Goal: Information Seeking & Learning: Learn about a topic

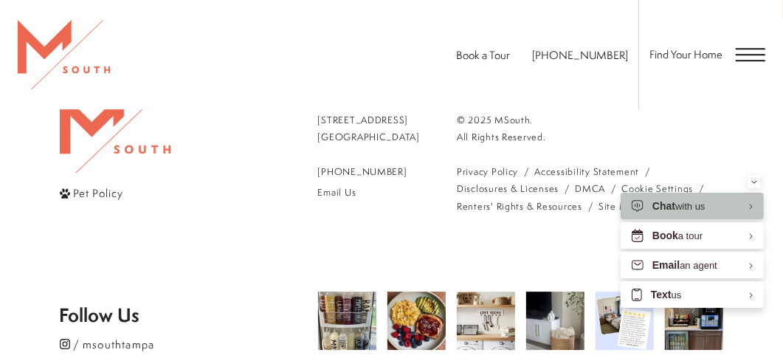
scroll to position [2385, 0]
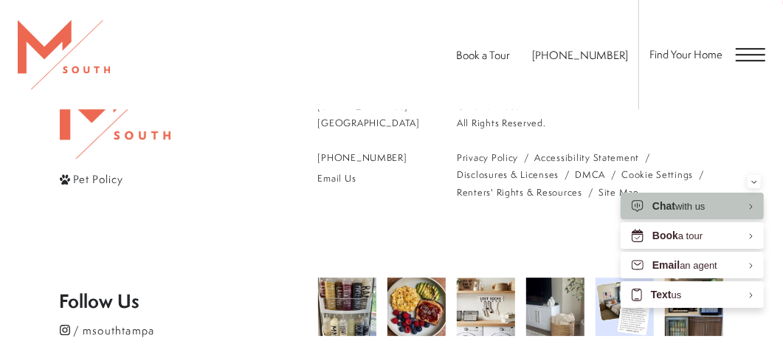
click at [743, 51] on span "Open Menu" at bounding box center [751, 54] width 30 height 13
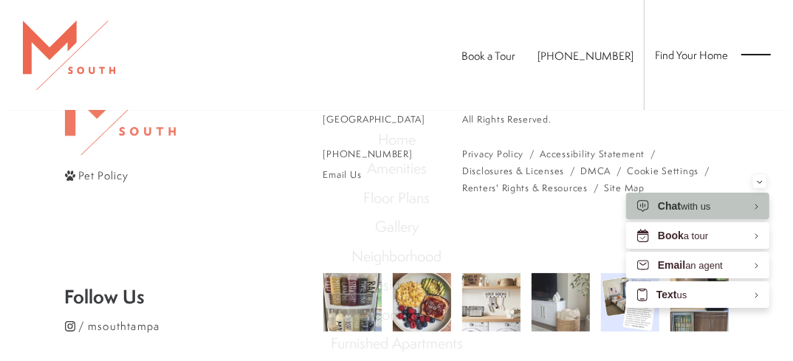
scroll to position [0, 0]
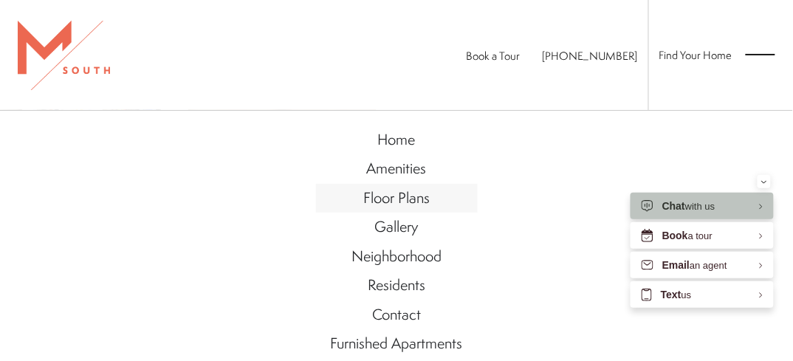
click at [394, 197] on span "Floor Plans" at bounding box center [396, 198] width 66 height 20
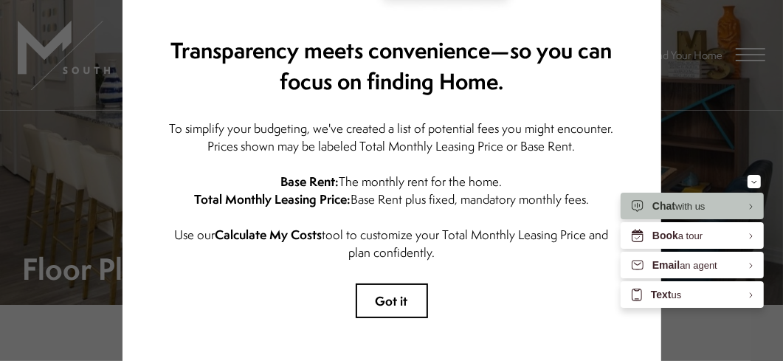
scroll to position [335, 0]
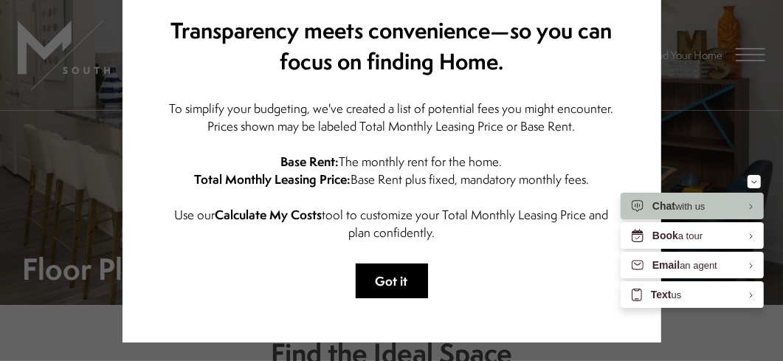
click at [391, 283] on button "Got it" at bounding box center [392, 281] width 72 height 35
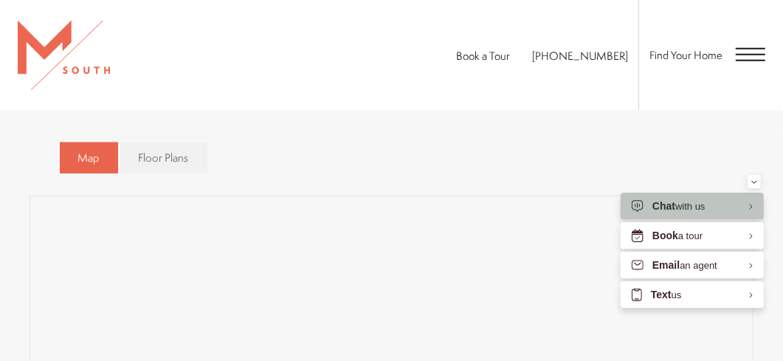
scroll to position [738, 0]
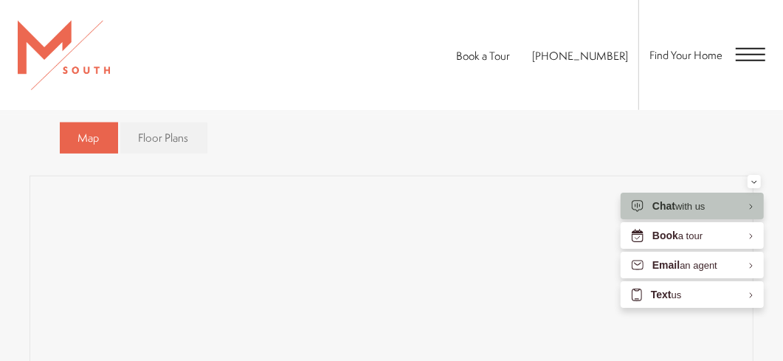
click at [385, 128] on div "Map Floor Plans Bedrooms 1 Bedroom 2 Bedroom 3 Bedroom" at bounding box center [392, 138] width 664 height 47
click at [152, 136] on span "Floor Plans" at bounding box center [164, 138] width 50 height 16
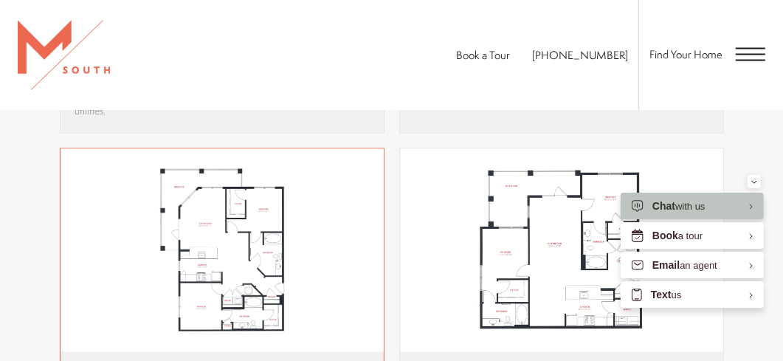
scroll to position [1476, 0]
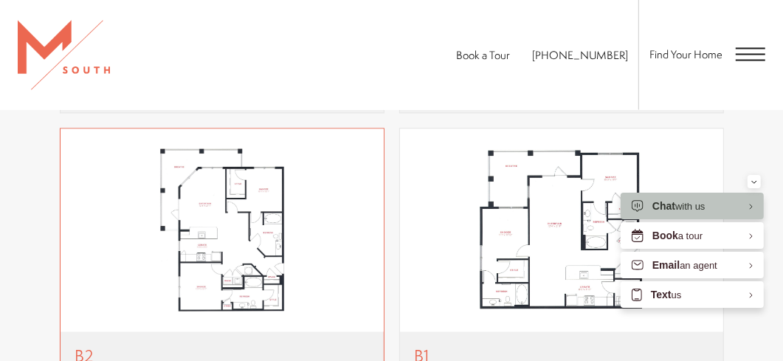
click at [231, 222] on img "View floor plan B2" at bounding box center [222, 230] width 323 height 203
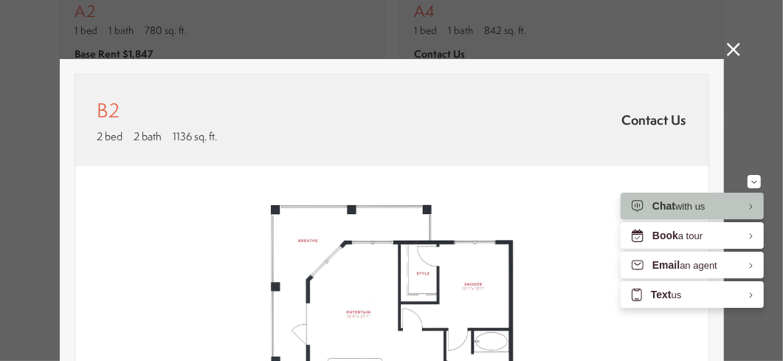
click at [735, 41] on div "B2 2 bed 2 bath 1136 sq. ft. Contact Us 2D 3D" at bounding box center [391, 180] width 783 height 361
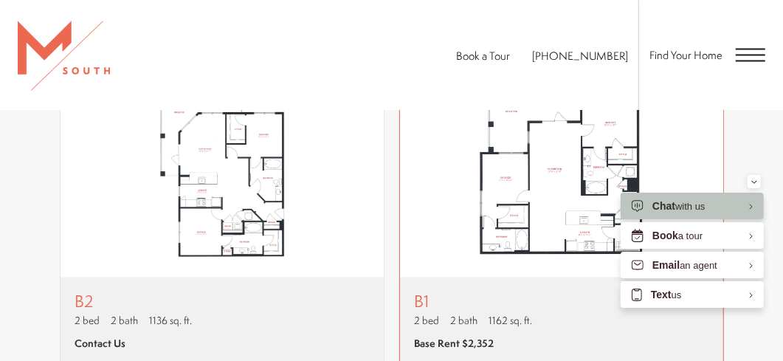
scroll to position [1544, 0]
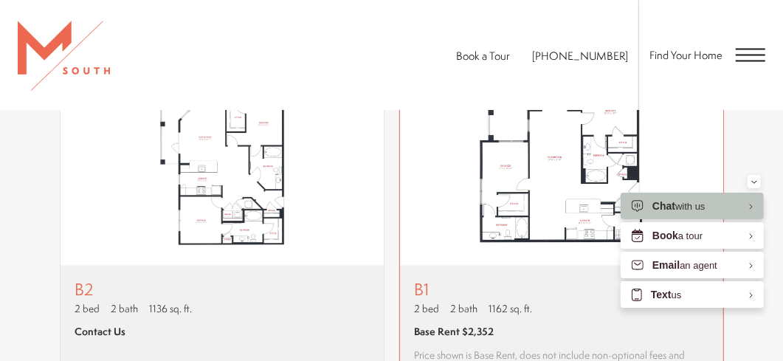
click at [546, 164] on img "View floor plan B1" at bounding box center [561, 163] width 323 height 203
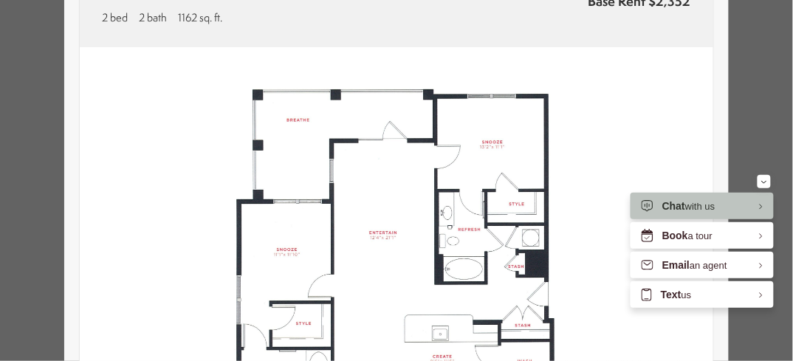
scroll to position [67, 0]
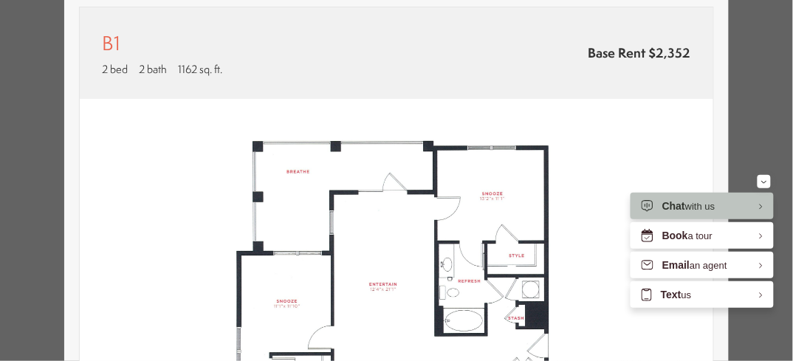
click at [197, 134] on img at bounding box center [396, 297] width 633 height 397
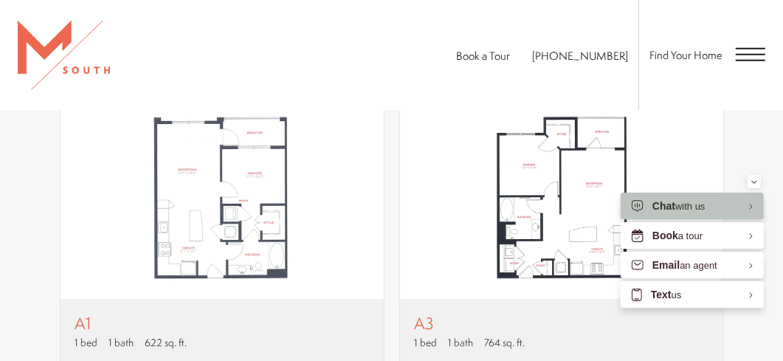
scroll to position [738, 0]
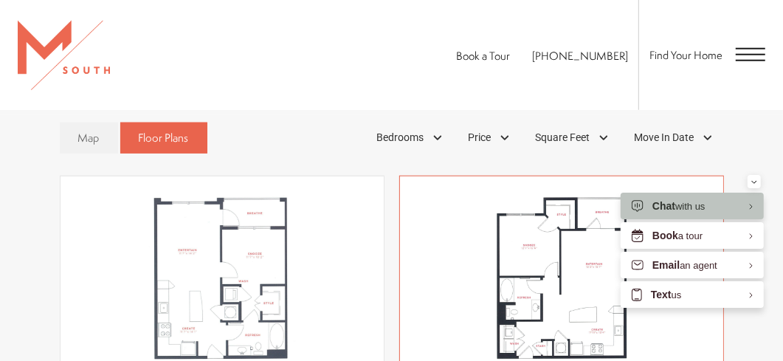
click at [563, 275] on img "View floor plan A3" at bounding box center [561, 277] width 323 height 203
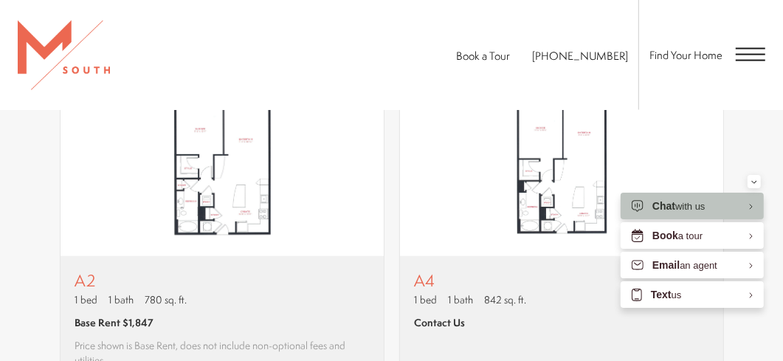
scroll to position [1141, 0]
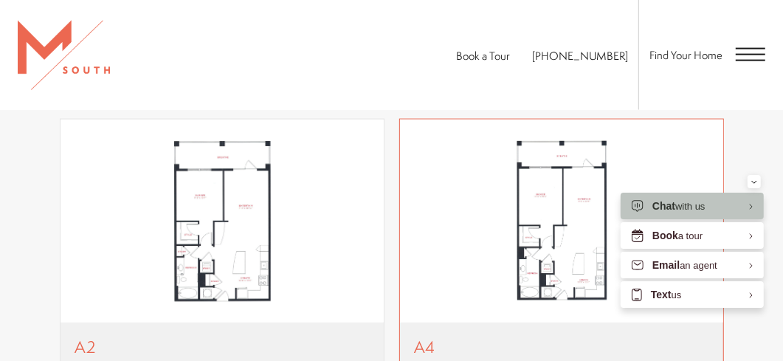
click at [545, 213] on img "View floor plan A4" at bounding box center [561, 221] width 323 height 203
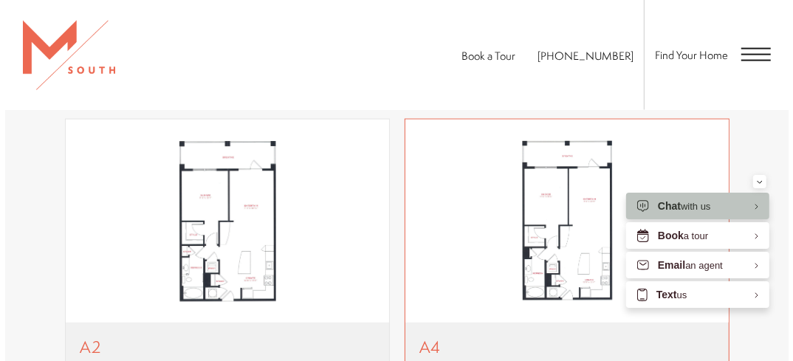
scroll to position [0, 0]
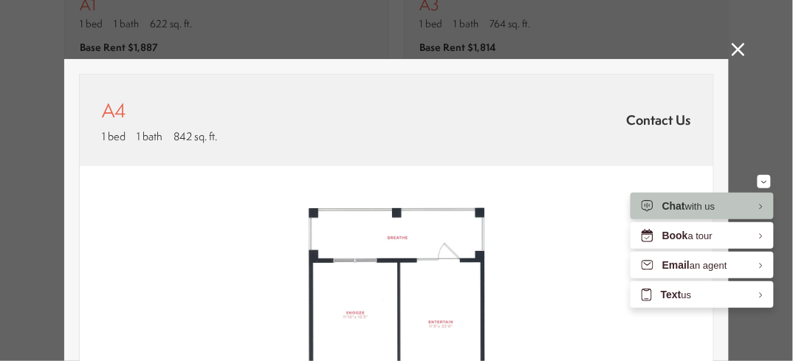
click at [732, 54] on icon at bounding box center [738, 49] width 13 height 13
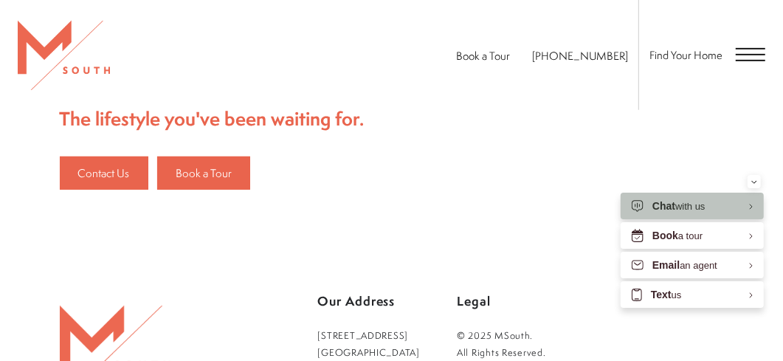
scroll to position [3228, 0]
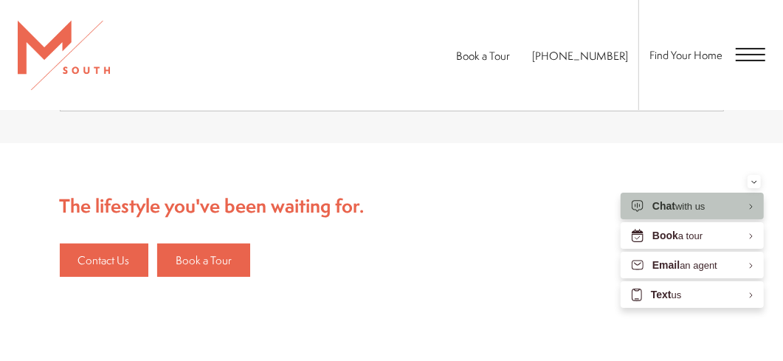
click at [738, 63] on div "Find Your Home" at bounding box center [702, 55] width 127 height 110
click at [748, 52] on span "Open Menu" at bounding box center [751, 54] width 30 height 13
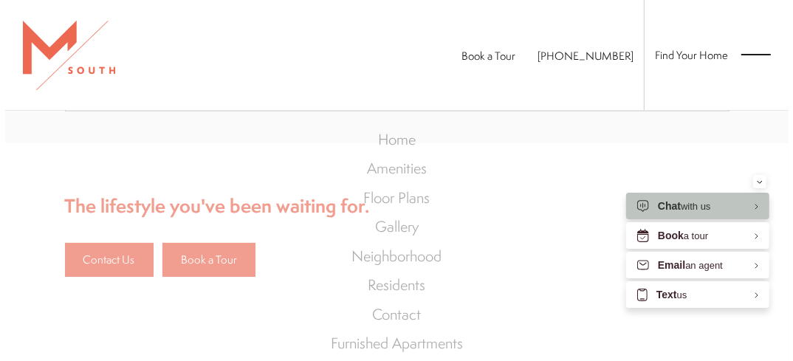
scroll to position [0, 0]
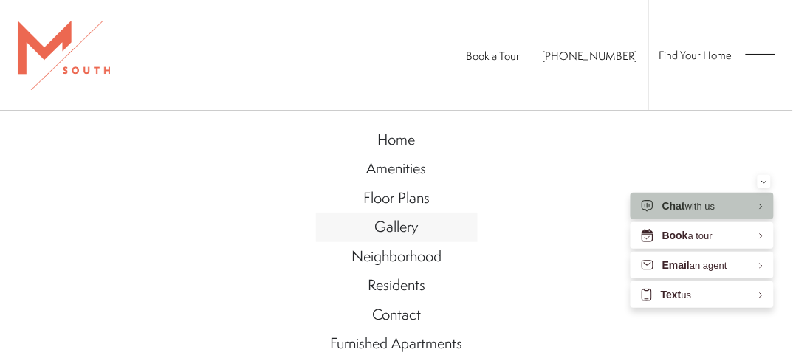
click at [397, 230] on span "Gallery" at bounding box center [397, 226] width 44 height 20
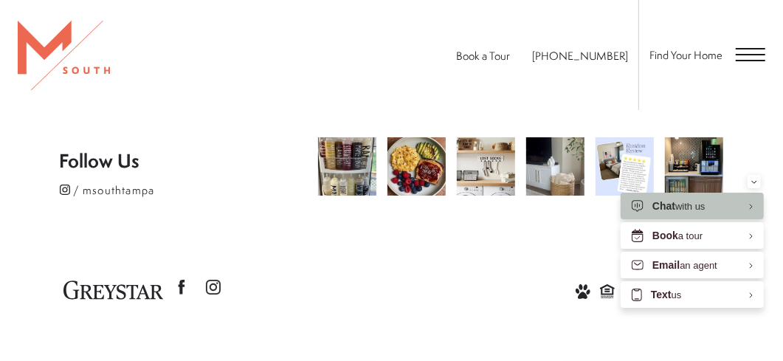
scroll to position [2960, 0]
click at [755, 55] on span "Open Menu" at bounding box center [751, 54] width 30 height 1
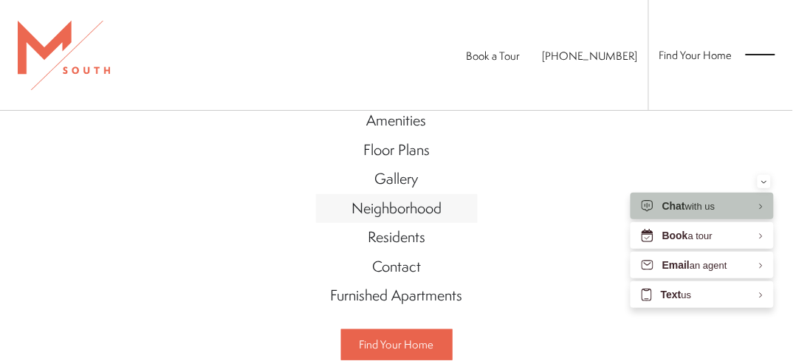
scroll to position [67, 0]
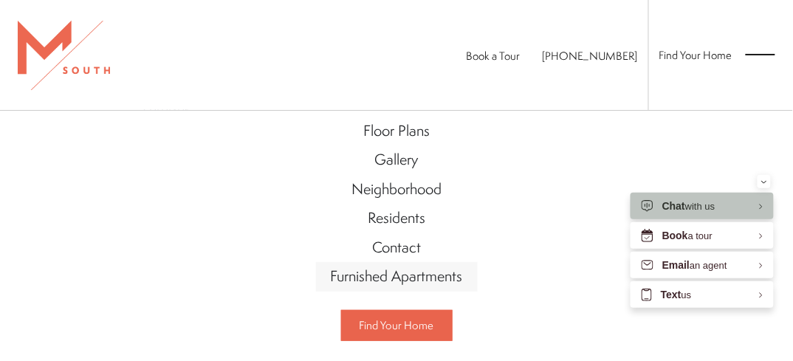
click at [401, 273] on span "Furnished Apartments" at bounding box center [397, 276] width 132 height 20
